Goal: Check status: Check status

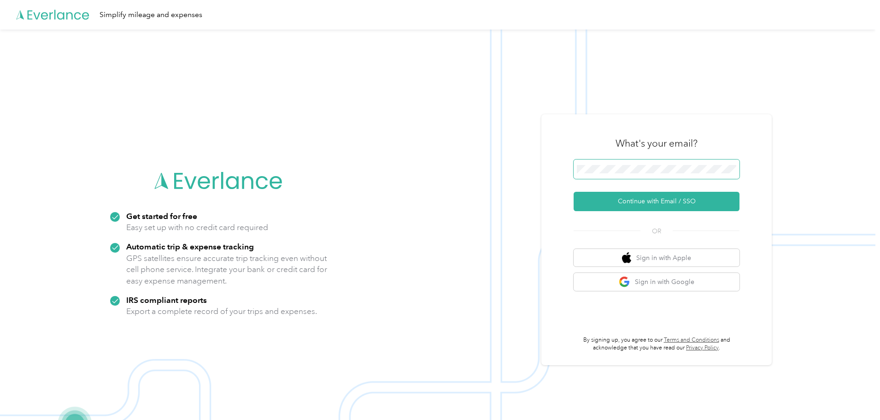
click at [642, 173] on span at bounding box center [656, 168] width 166 height 19
click at [636, 200] on button "Continue with Email / SSO" at bounding box center [656, 201] width 166 height 19
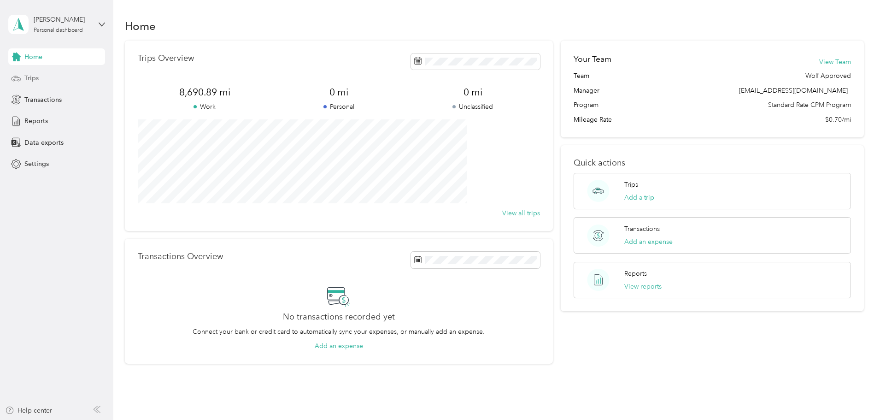
click at [25, 81] on span "Trips" at bounding box center [31, 78] width 14 height 10
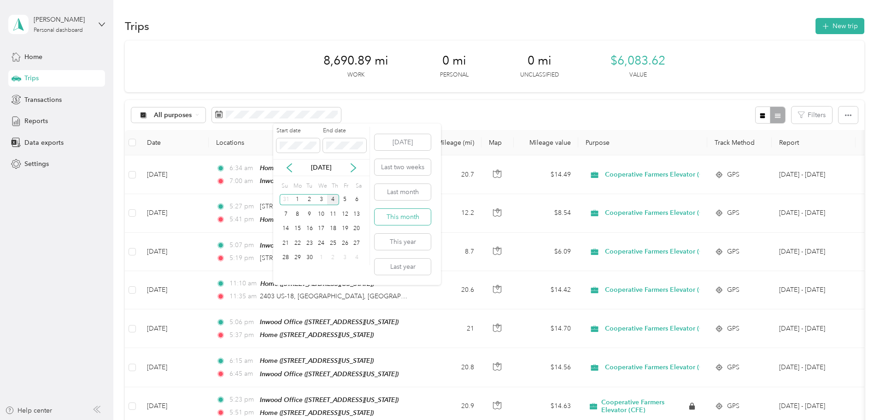
click at [408, 216] on button "This month" at bounding box center [402, 217] width 56 height 16
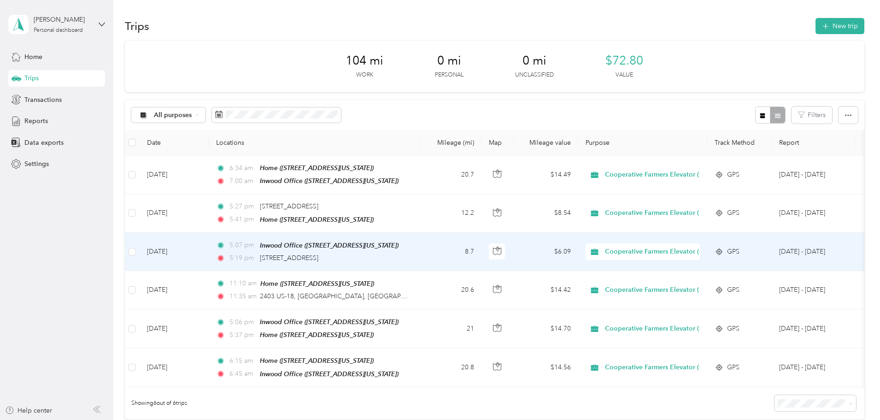
click at [481, 249] on td "8.7" at bounding box center [451, 252] width 61 height 38
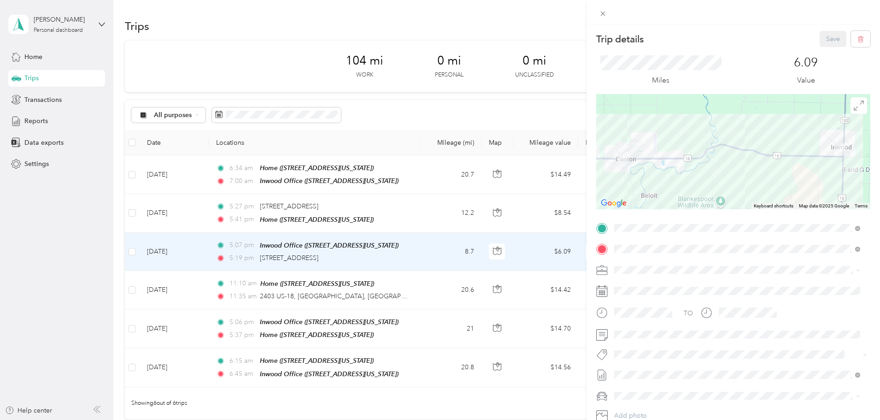
click at [499, 208] on div "Trip details Save This trip cannot be edited because it is either under review,…" at bounding box center [440, 210] width 880 height 420
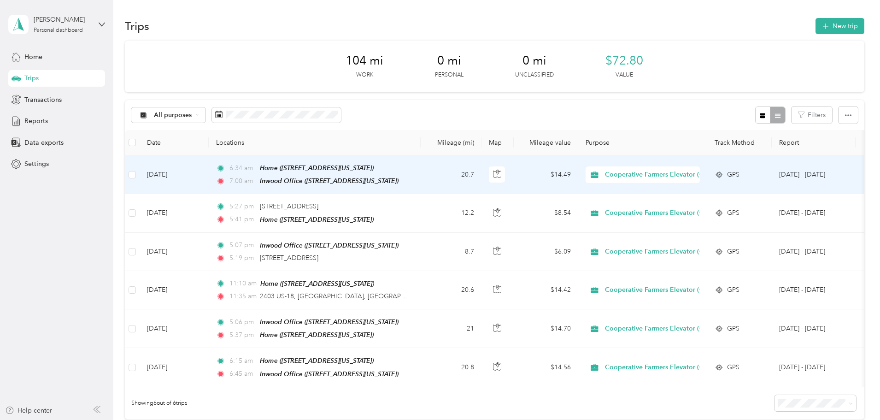
click at [481, 177] on td "20.7" at bounding box center [451, 174] width 61 height 39
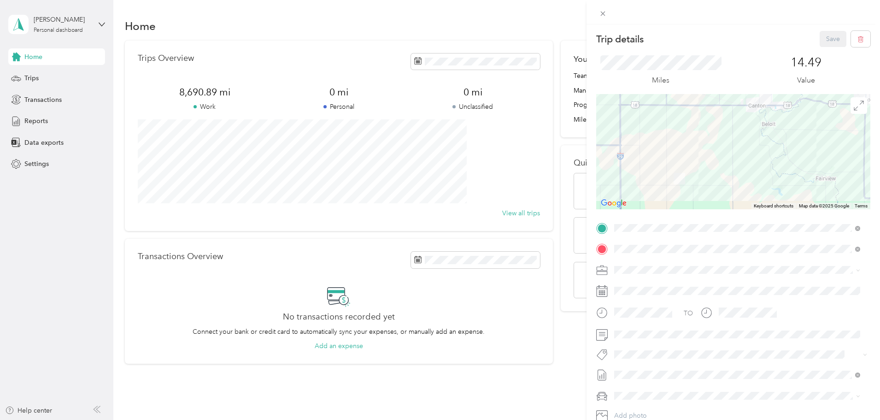
click at [208, 278] on div "Trip details Save This trip cannot be edited because it is either under review,…" at bounding box center [440, 210] width 880 height 420
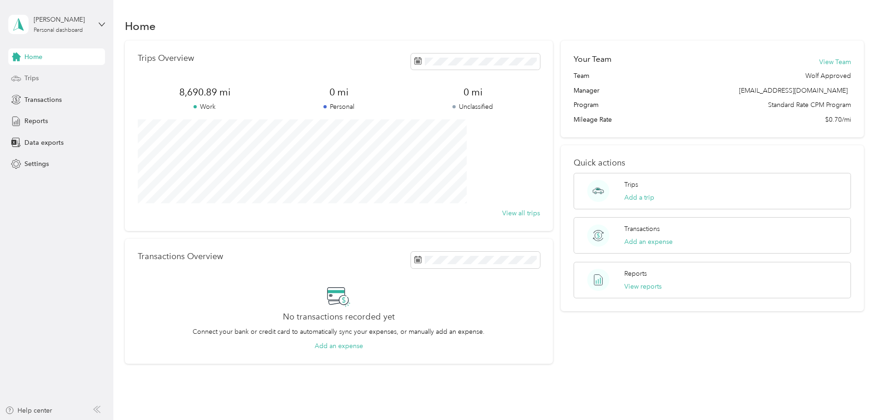
click at [36, 75] on span "Trips" at bounding box center [31, 78] width 14 height 10
